Goal: Check status: Check status

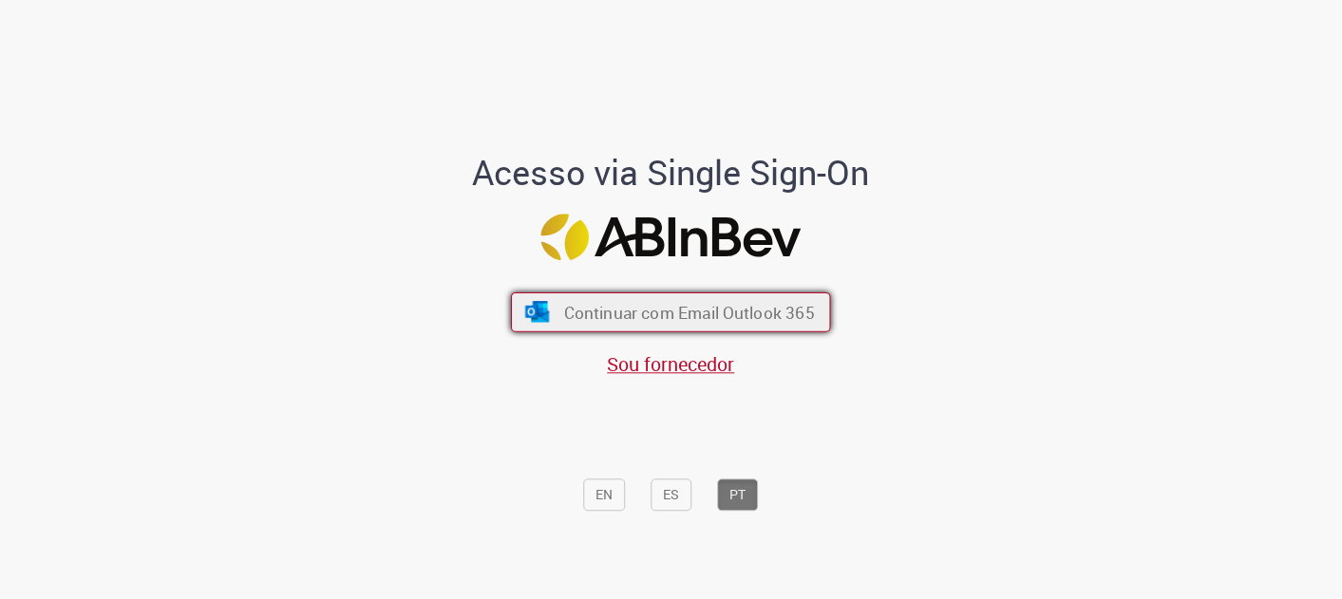
click at [676, 297] on button "Continuar com Email Outlook 365" at bounding box center [671, 313] width 320 height 40
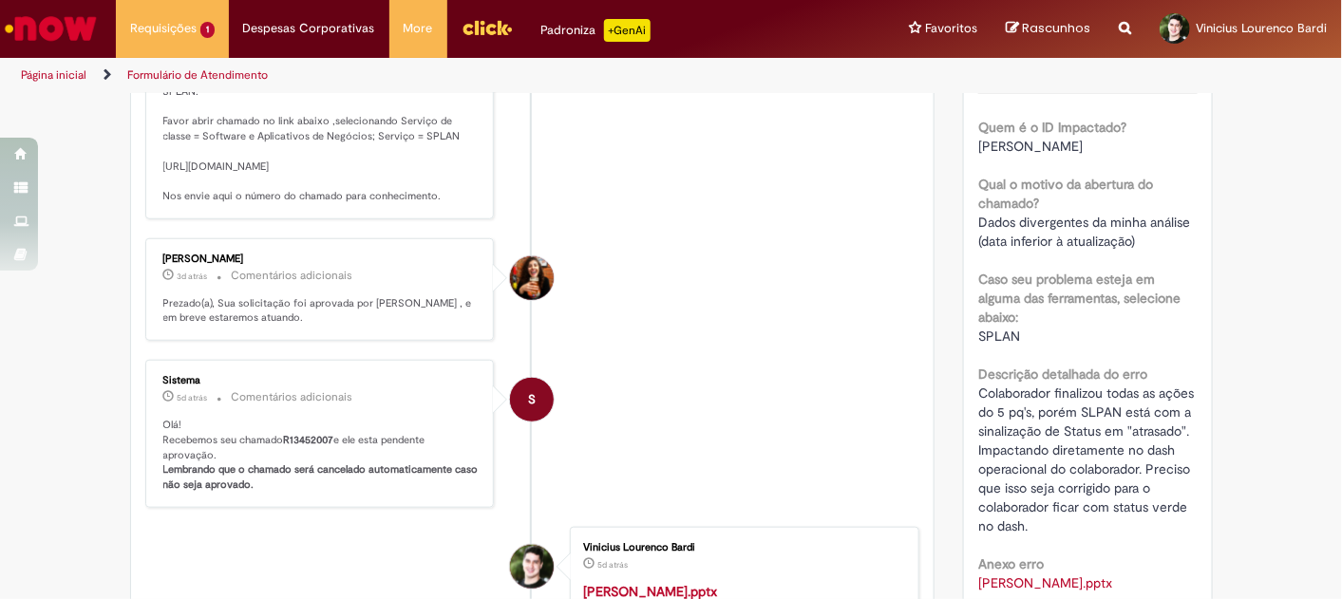
scroll to position [320, 0]
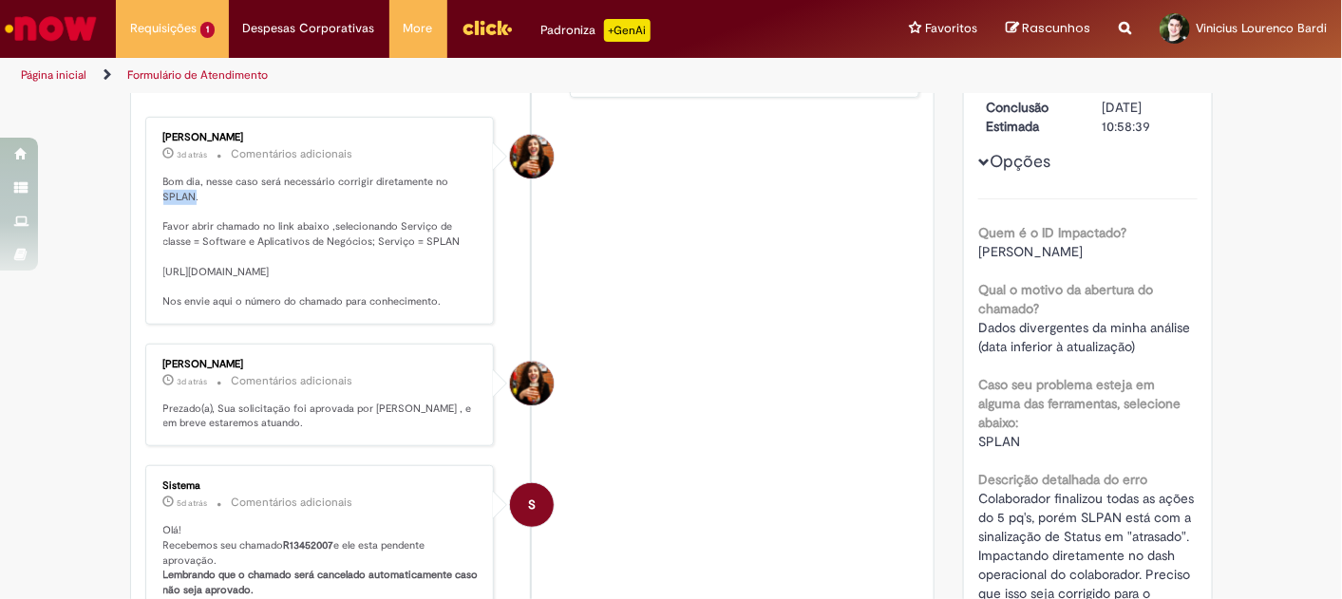
drag, startPoint x: 148, startPoint y: 192, endPoint x: 187, endPoint y: 191, distance: 39.0
click at [187, 191] on div "[PERSON_NAME] 3d atrás 3 dias atrás Comentários adicionais Bom dia, nesse caso …" at bounding box center [320, 221] width 338 height 196
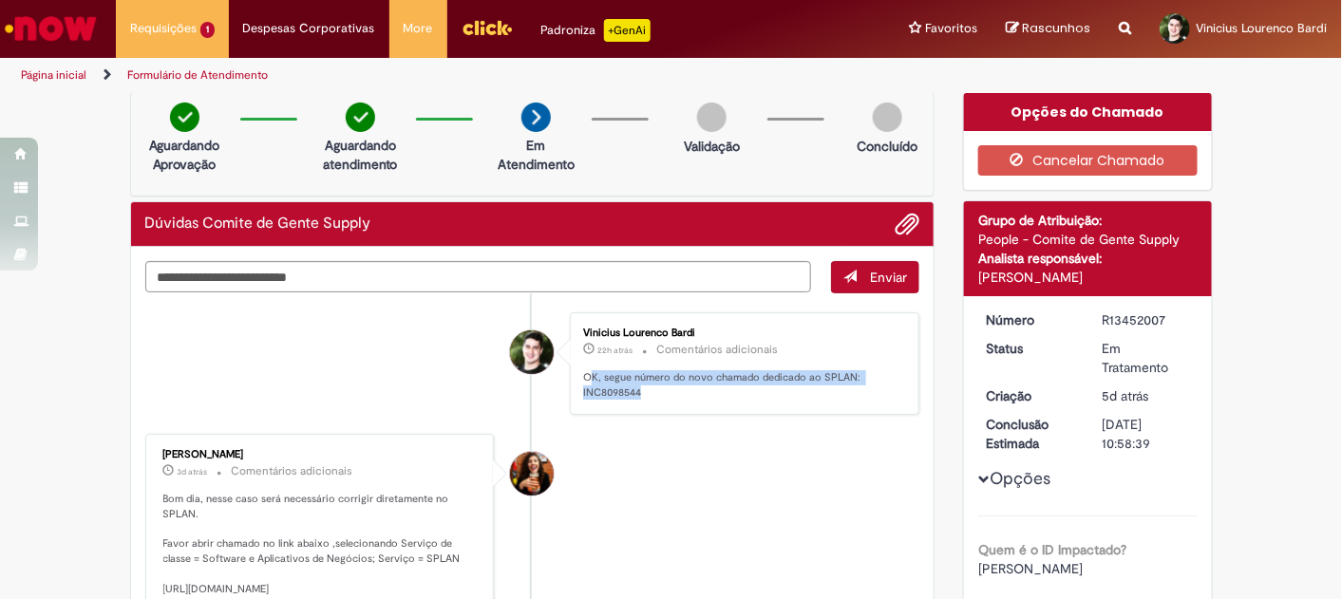
drag, startPoint x: 582, startPoint y: 375, endPoint x: 684, endPoint y: 394, distance: 103.4
click at [684, 394] on p "OK, segue número do novo chamado dedicado ao SPLAN: INC8098544" at bounding box center [741, 384] width 316 height 29
